Goal: Information Seeking & Learning: Learn about a topic

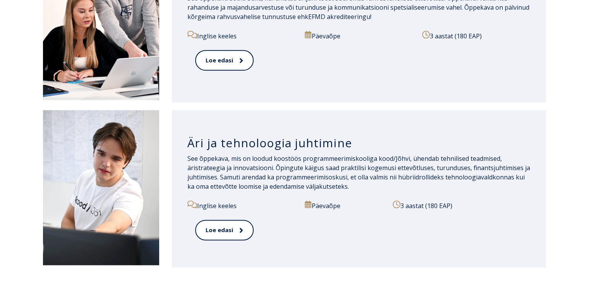
scroll to position [904, 0]
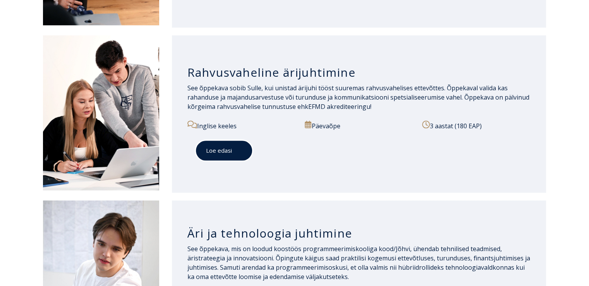
click at [224, 152] on link "Loe edasi" at bounding box center [224, 150] width 58 height 21
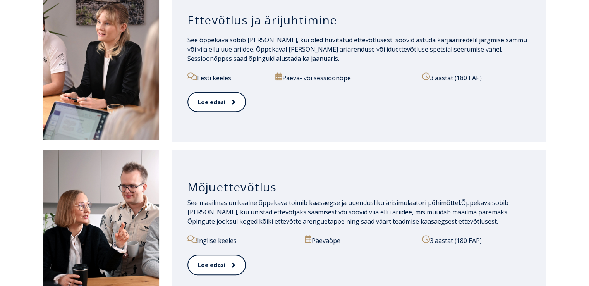
scroll to position [633, 0]
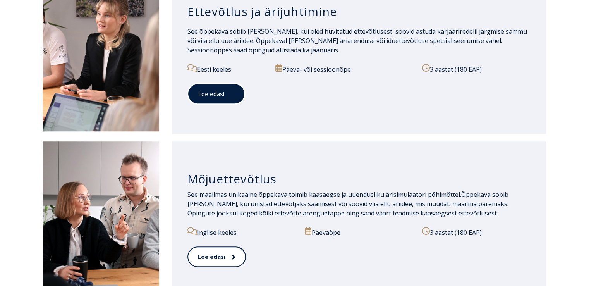
click at [214, 100] on link "Loe edasi" at bounding box center [217, 93] width 58 height 21
